Goal: Find specific page/section: Find specific page/section

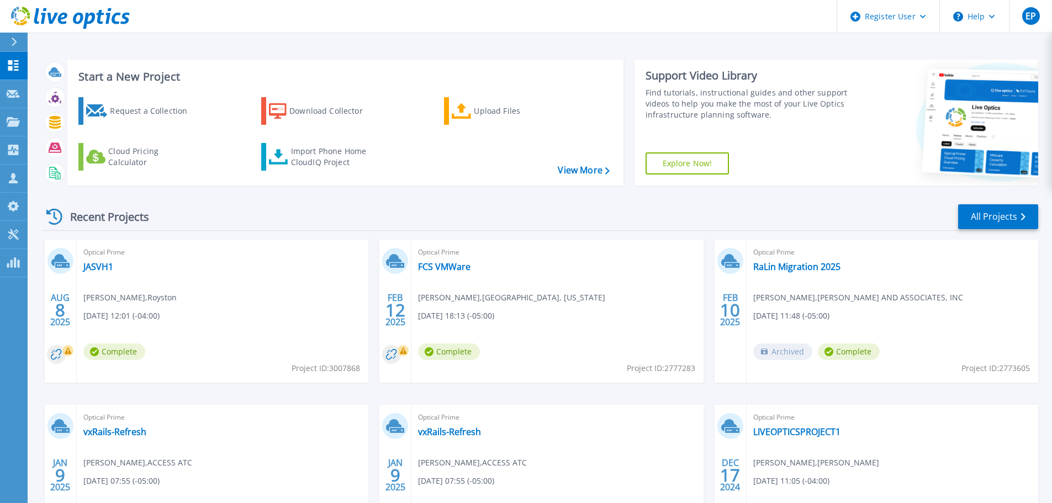
click at [378, 210] on div "Recent Projects All Projects" at bounding box center [541, 217] width 996 height 28
click at [15, 126] on icon at bounding box center [13, 121] width 13 height 9
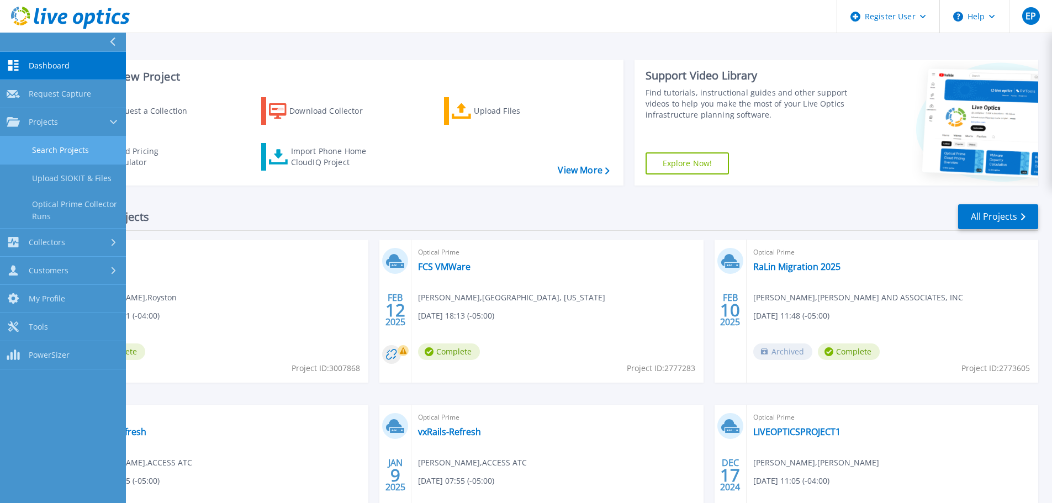
click at [60, 155] on link "Search Projects" at bounding box center [63, 150] width 126 height 28
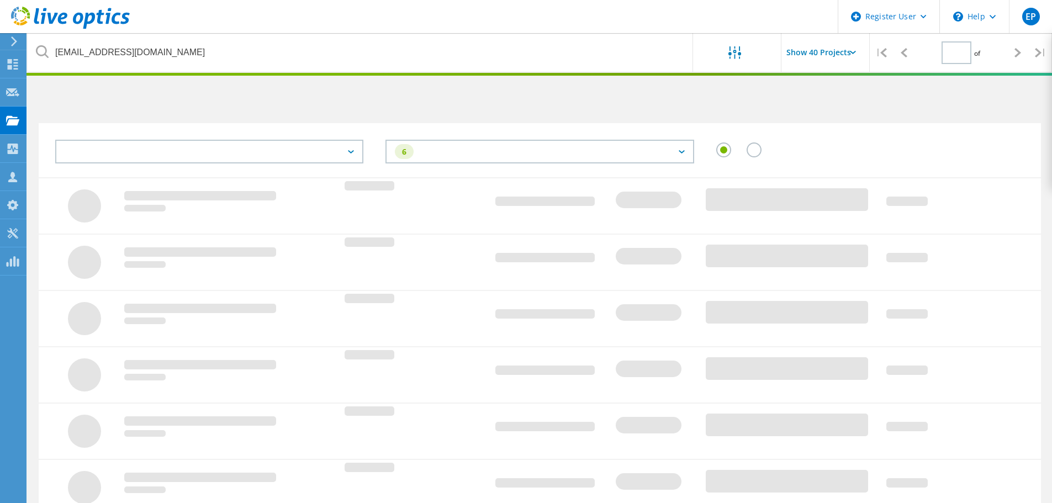
type input "1"
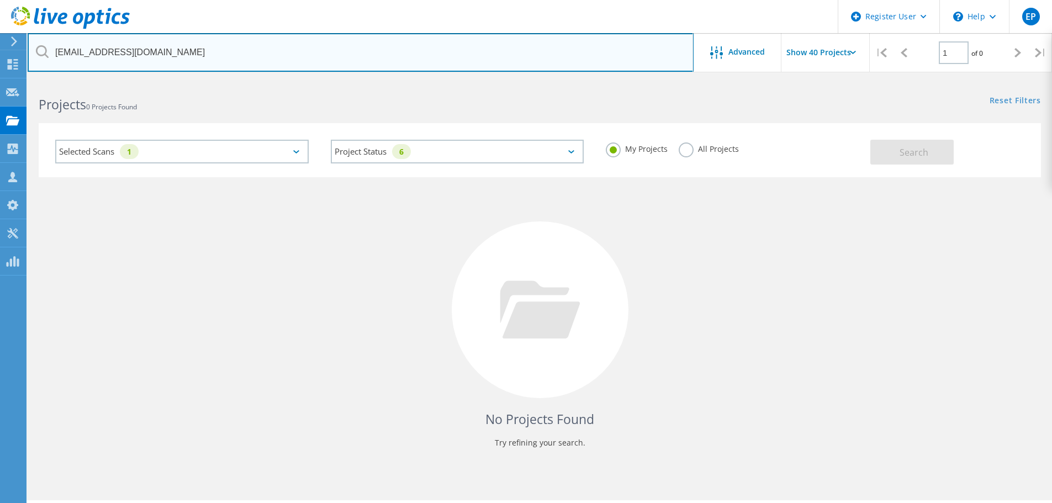
click at [207, 48] on input "[EMAIL_ADDRESS][DOMAIN_NAME]" at bounding box center [361, 52] width 666 height 39
paste input "text"
click at [195, 71] on input "[EMAIL_ADDRESS][DOMAIN_NAME]" at bounding box center [361, 52] width 666 height 39
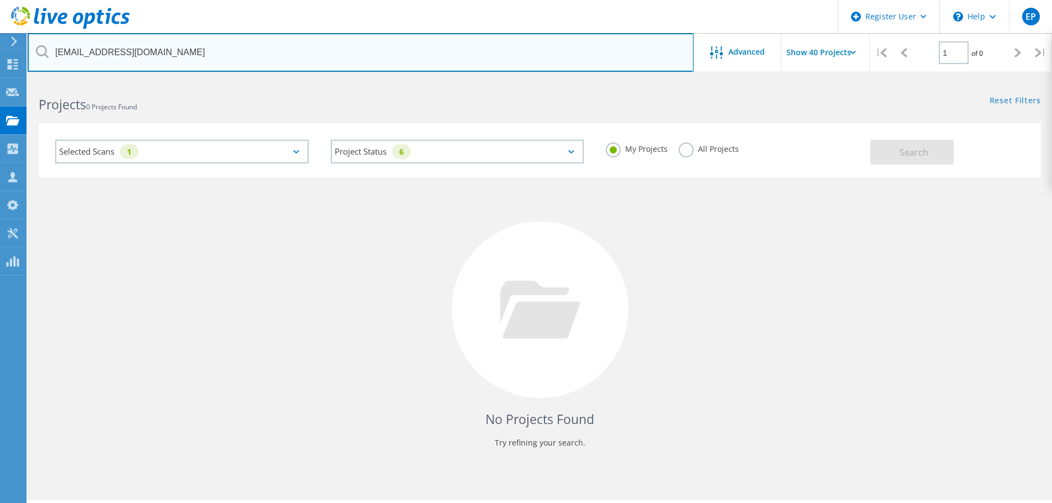
click at [207, 48] on input "[EMAIL_ADDRESS][DOMAIN_NAME]" at bounding box center [361, 52] width 666 height 39
paste input "[PERSON_NAME] <[EMAIL_ADDRESS][DOMAIN_NAME]>"
click at [121, 50] on input "[PERSON_NAME] <[EMAIL_ADDRESS][DOMAIN_NAME]" at bounding box center [361, 52] width 666 height 39
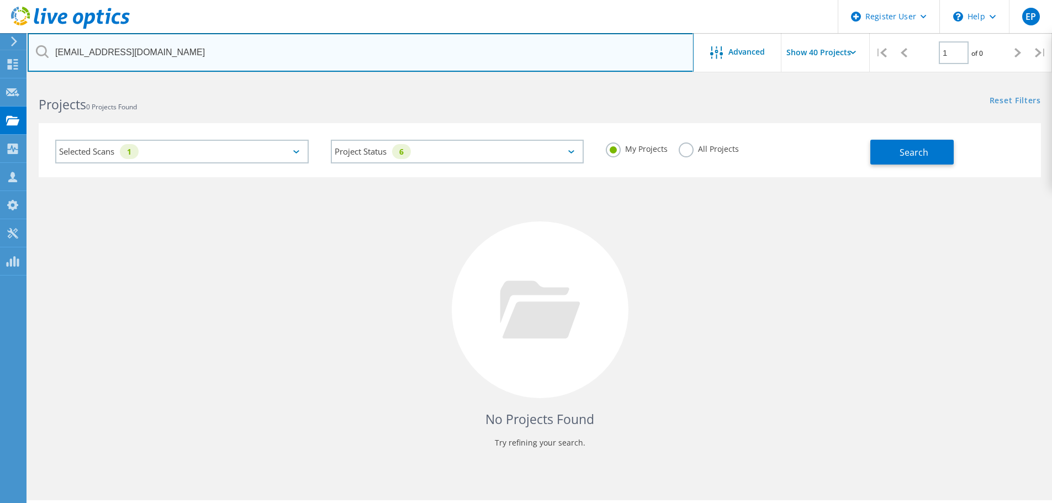
type input "[EMAIL_ADDRESS][DOMAIN_NAME]"
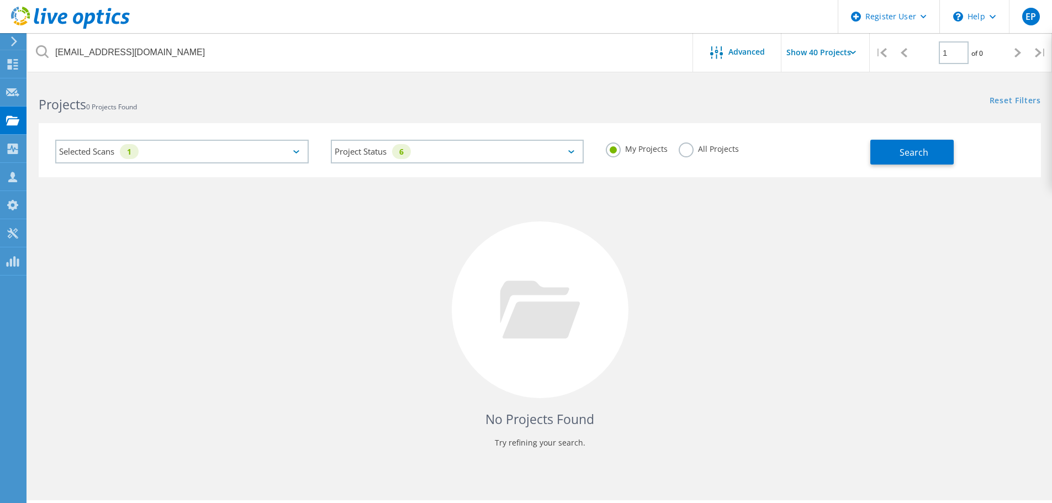
click at [900, 165] on div "Selected Scans 1 Project Status 6 In Progress Complete Published Anonymous Arch…" at bounding box center [540, 150] width 1003 height 54
click at [904, 161] on button "Search" at bounding box center [912, 152] width 83 height 25
click at [735, 151] on label "All Projects" at bounding box center [709, 148] width 60 height 10
click at [730, 150] on label "All Projects" at bounding box center [709, 148] width 60 height 10
click at [0, 0] on input "All Projects" at bounding box center [0, 0] width 0 height 0
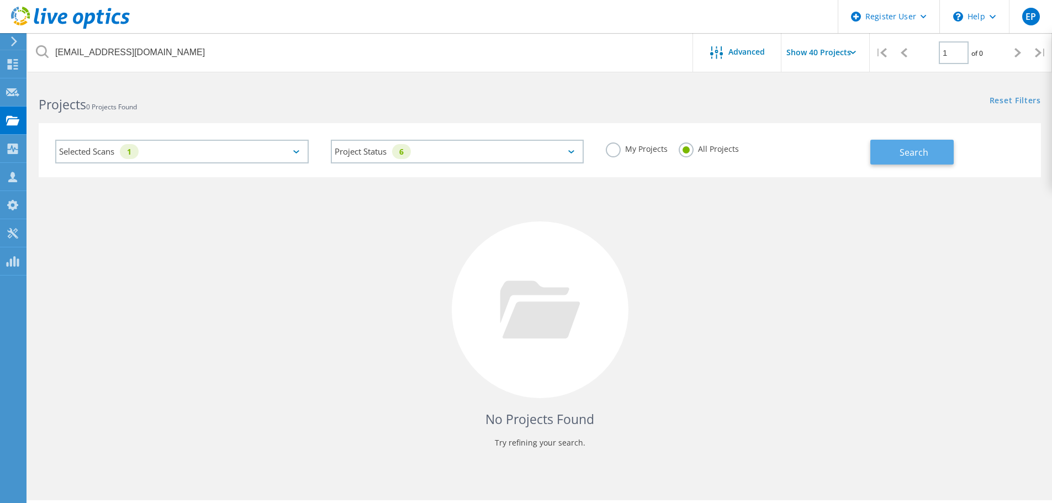
click at [897, 156] on button "Search" at bounding box center [912, 152] width 83 height 25
click at [354, 252] on div "No Projects Found Try refining your search." at bounding box center [540, 320] width 1003 height 286
